Goal: Book appointment/travel/reservation

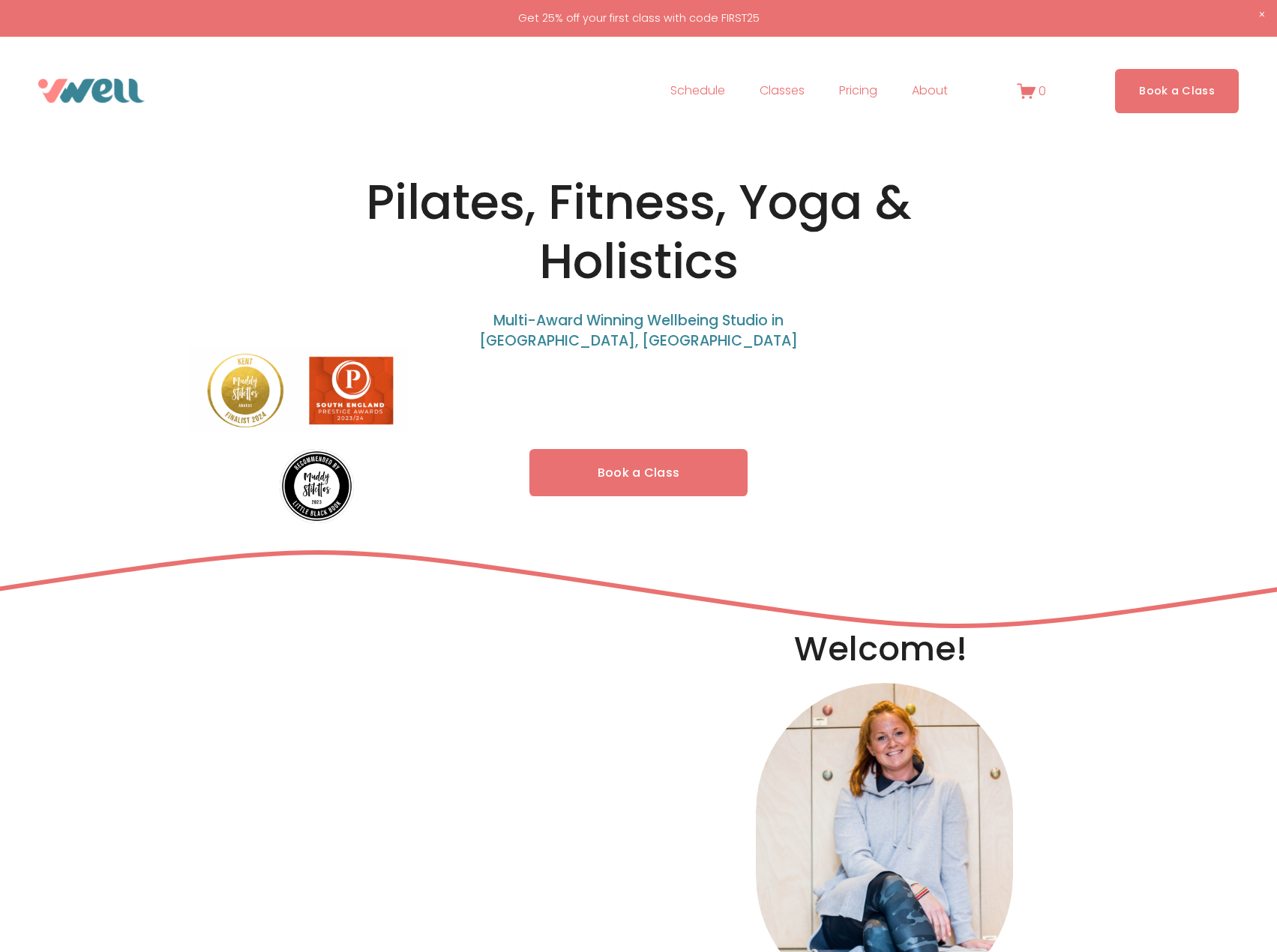
click at [711, 476] on link "Book a Class" at bounding box center [638, 472] width 219 height 47
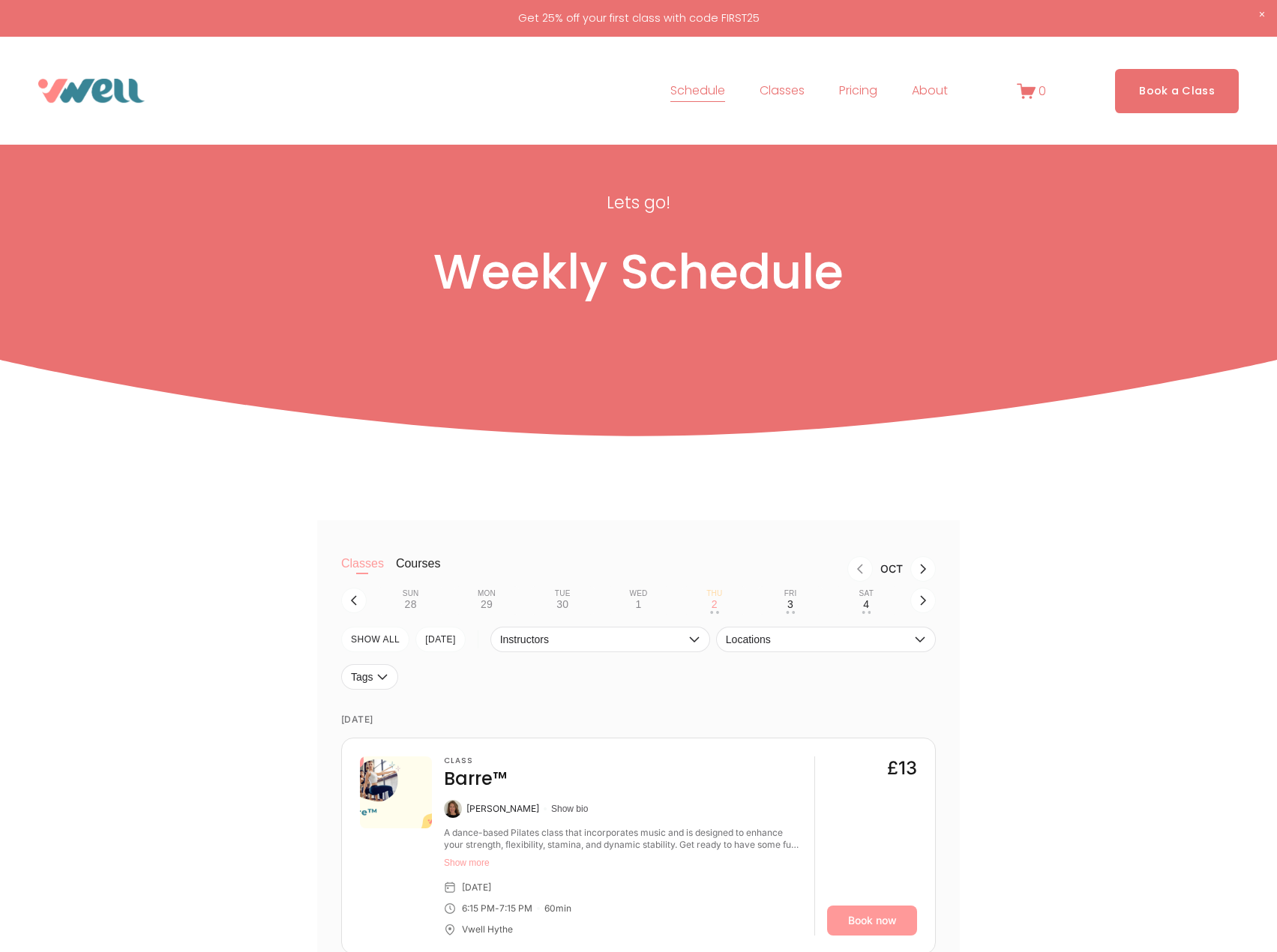
scroll to position [150, 0]
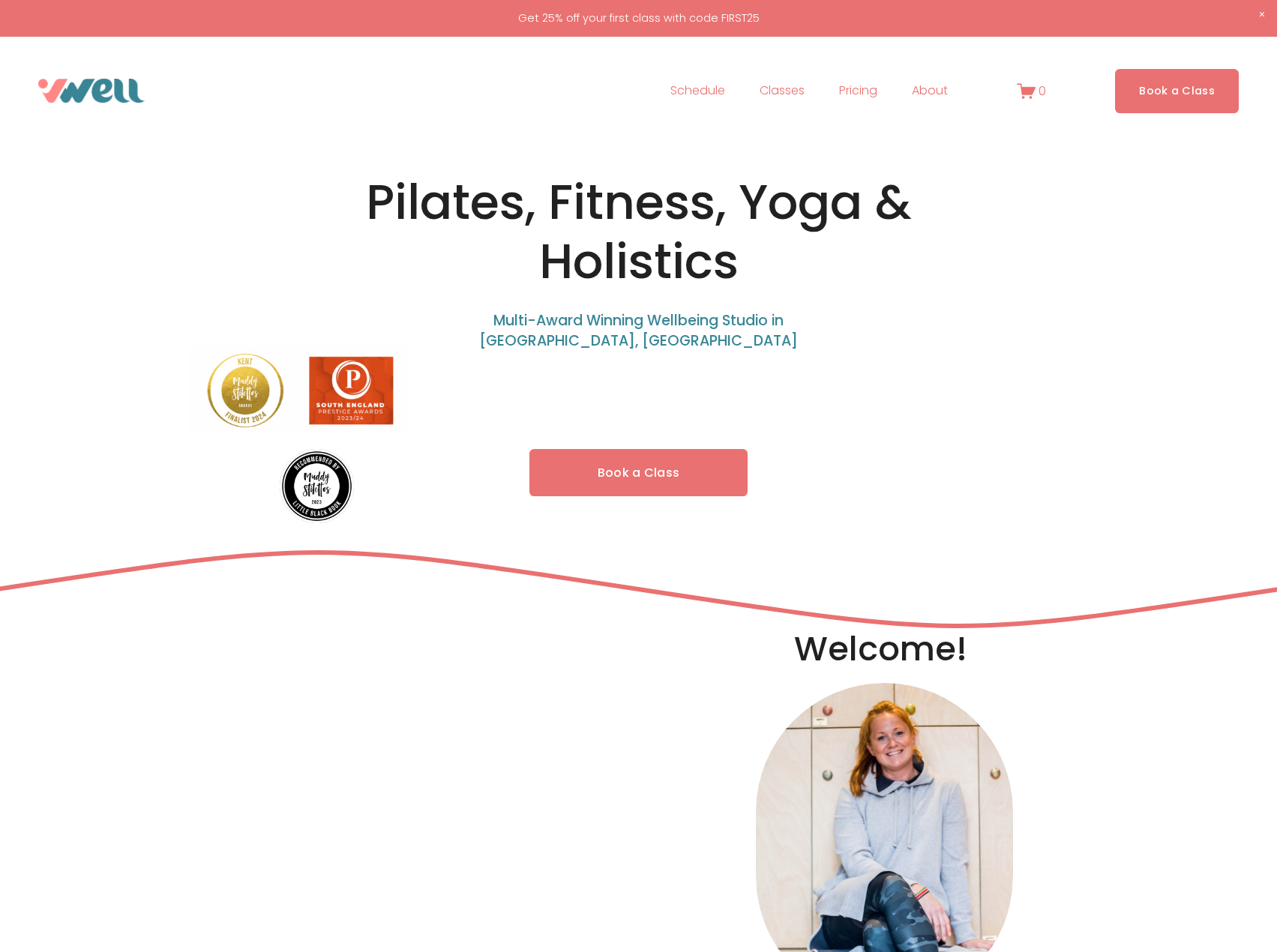
click at [634, 464] on link "Book a Class" at bounding box center [638, 472] width 219 height 47
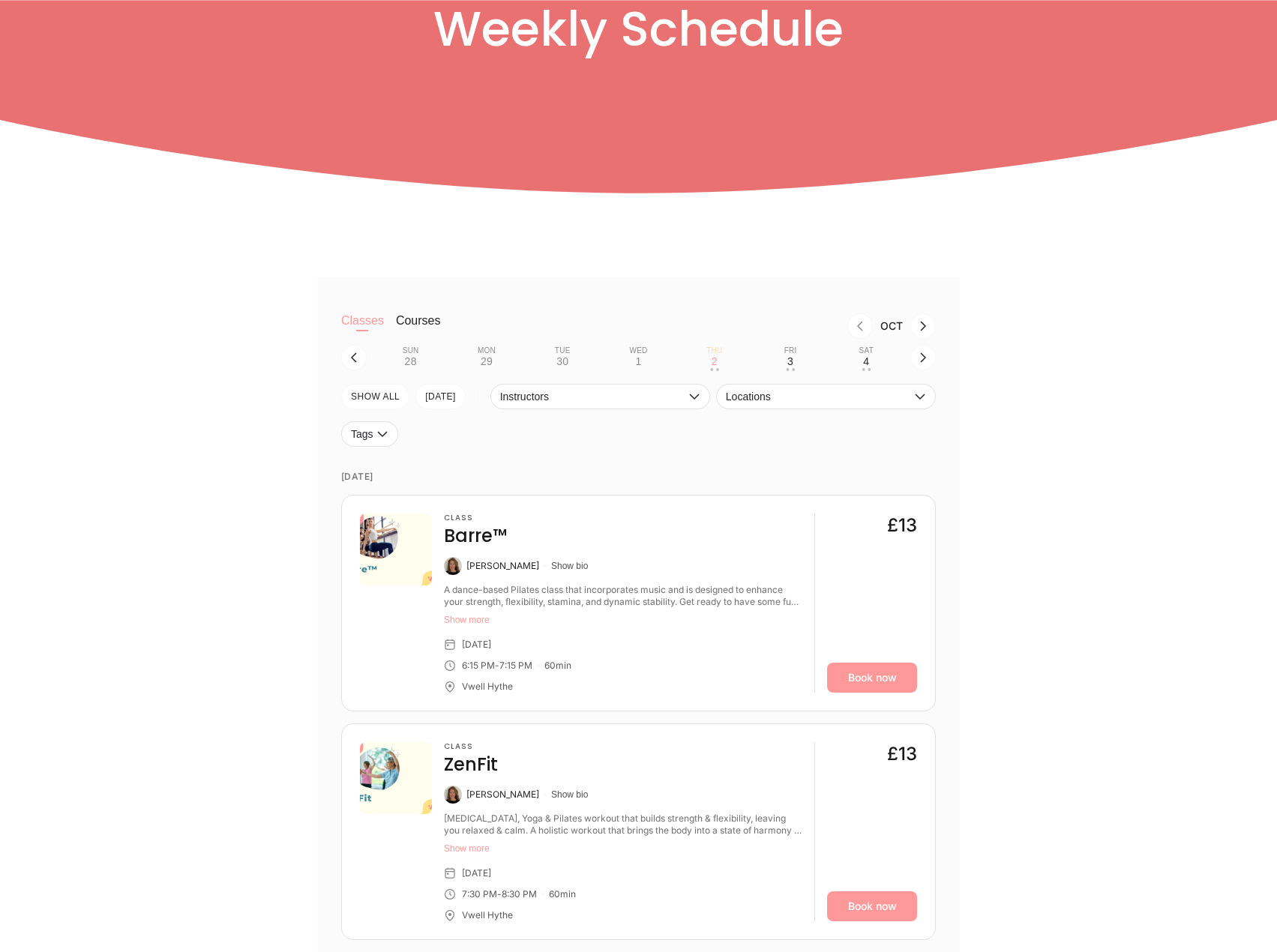
scroll to position [300, 0]
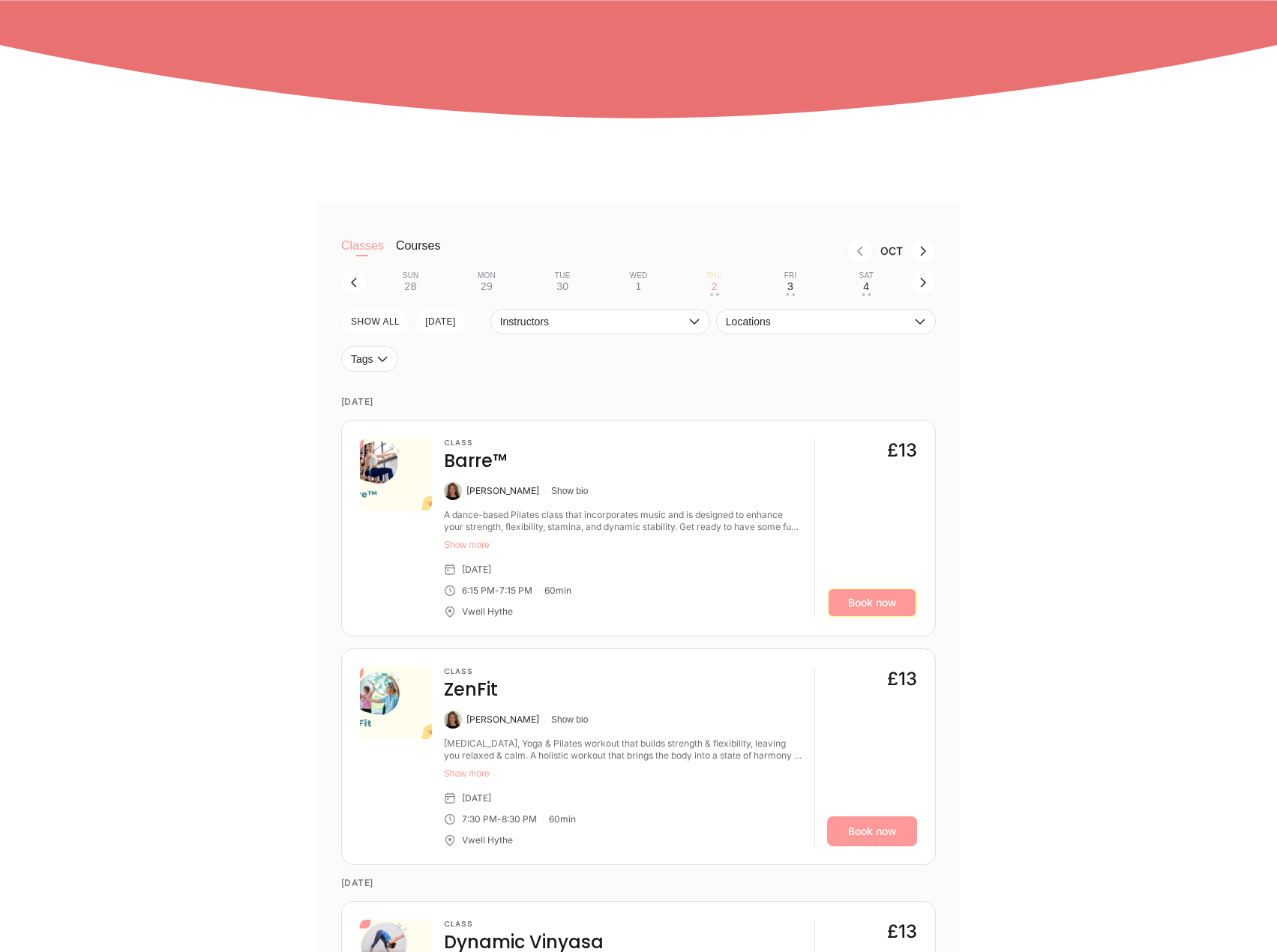
click at [870, 599] on link "Book now" at bounding box center [871, 602] width 90 height 30
